Goal: Information Seeking & Learning: Learn about a topic

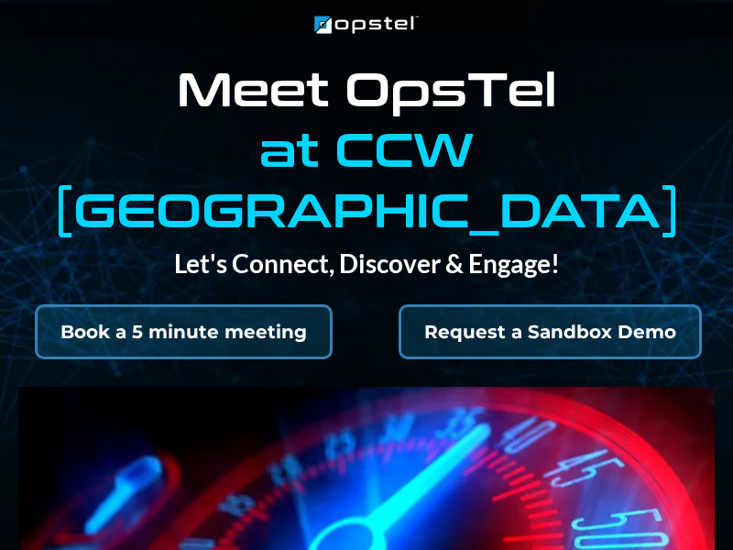
select select "*"
select select "****"
